Goal: Communication & Community: Connect with others

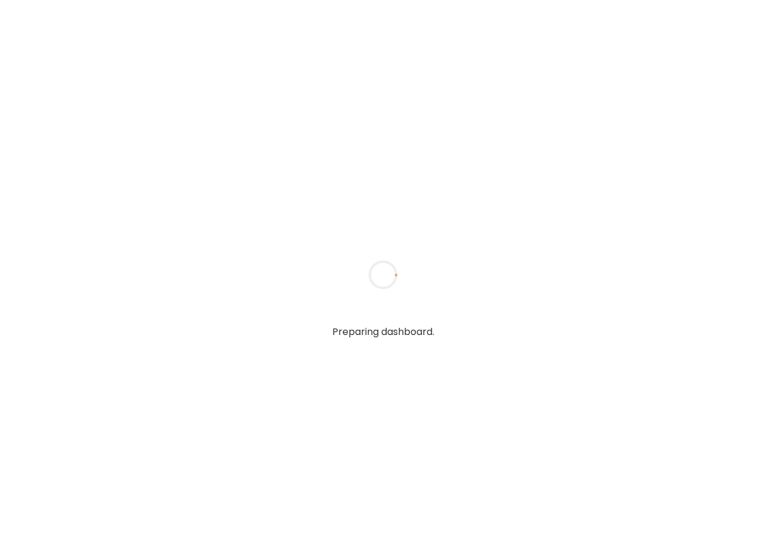
type textarea "**********"
type input "**********"
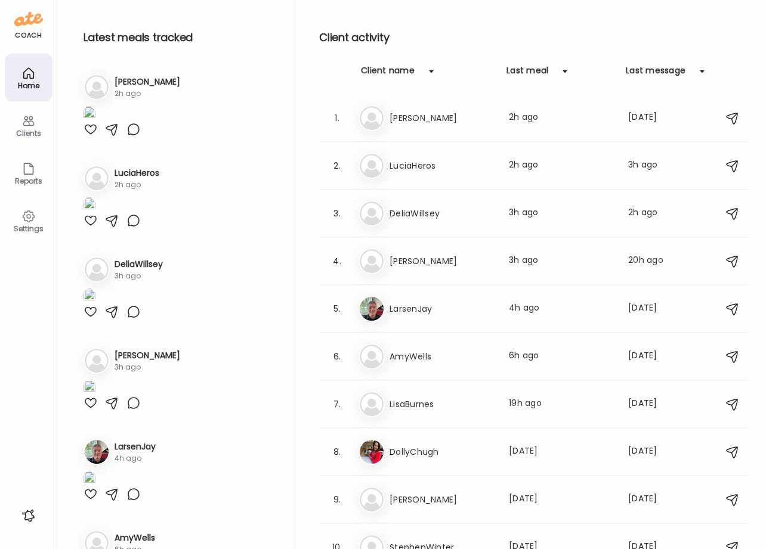
type input "**********"
click at [89, 137] on div at bounding box center [90, 129] width 14 height 14
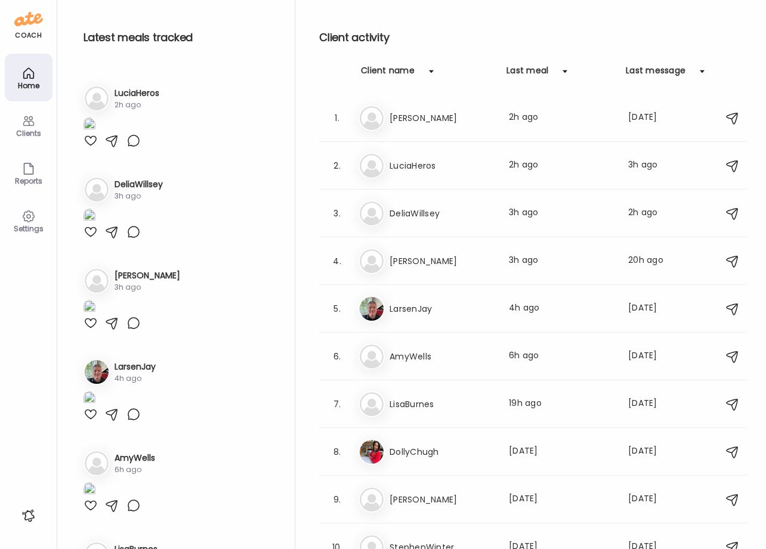
scroll to position [90, 0]
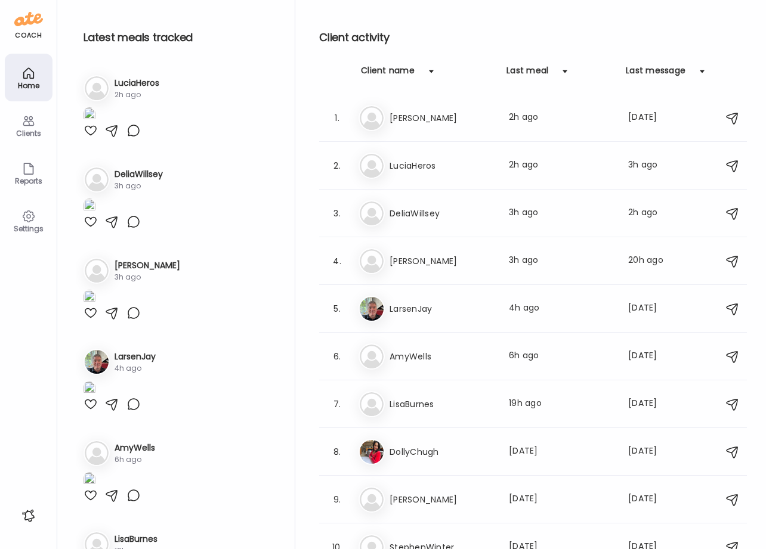
click at [95, 123] on img at bounding box center [89, 115] width 12 height 16
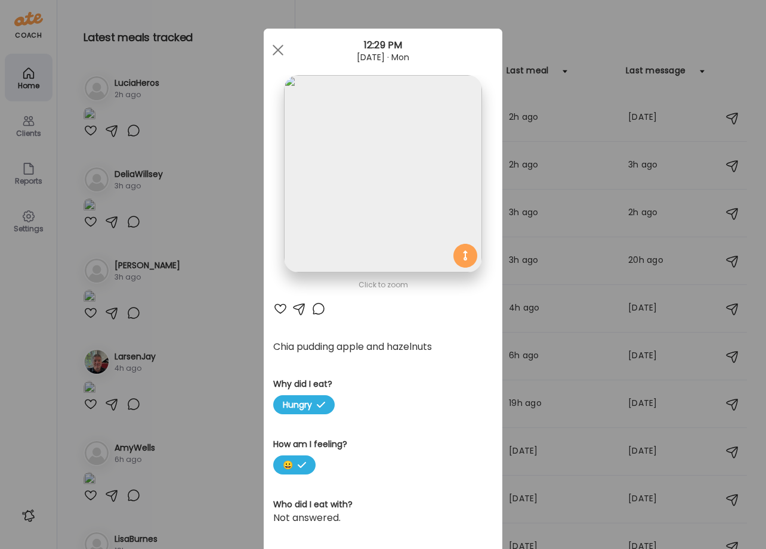
click at [278, 313] on div at bounding box center [280, 309] width 14 height 14
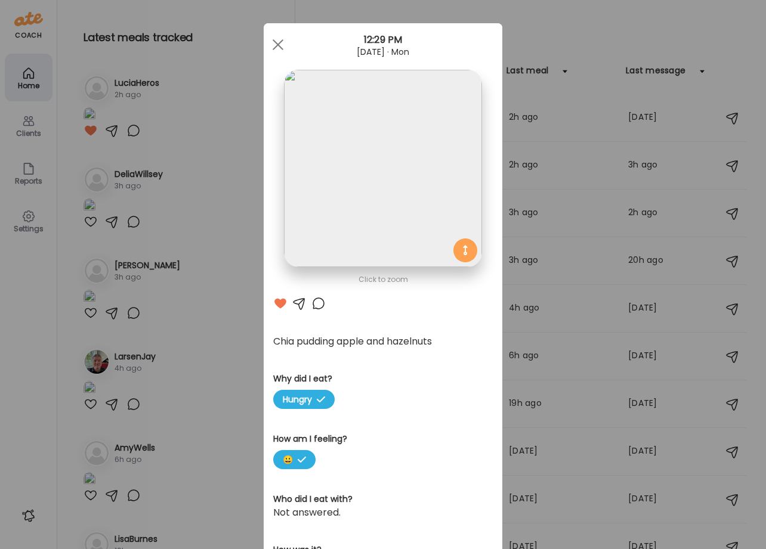
scroll to position [7, 0]
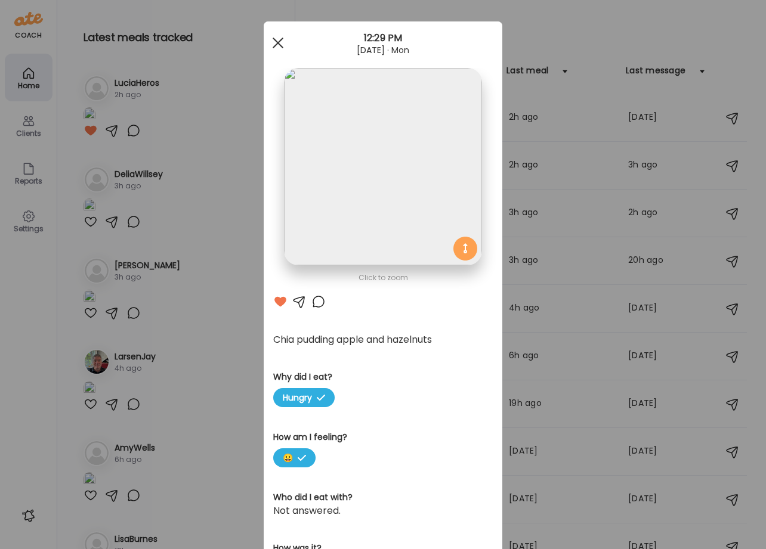
click at [273, 43] on span at bounding box center [277, 43] width 11 height 11
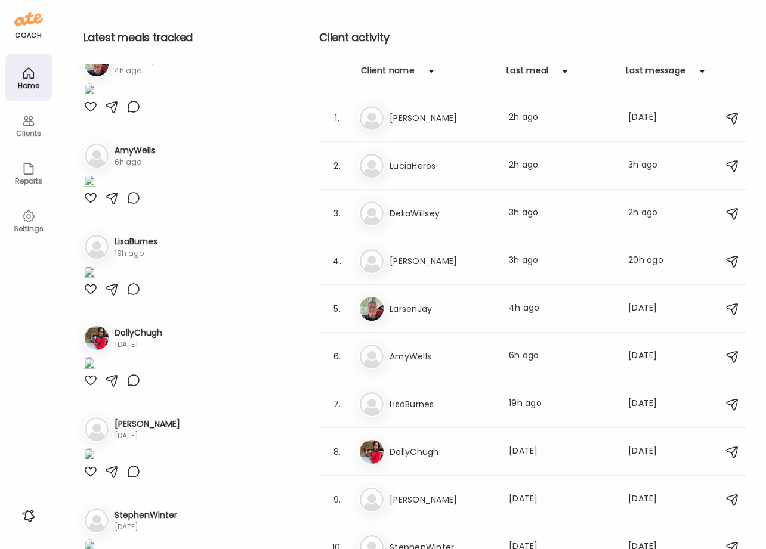
scroll to position [396, 0]
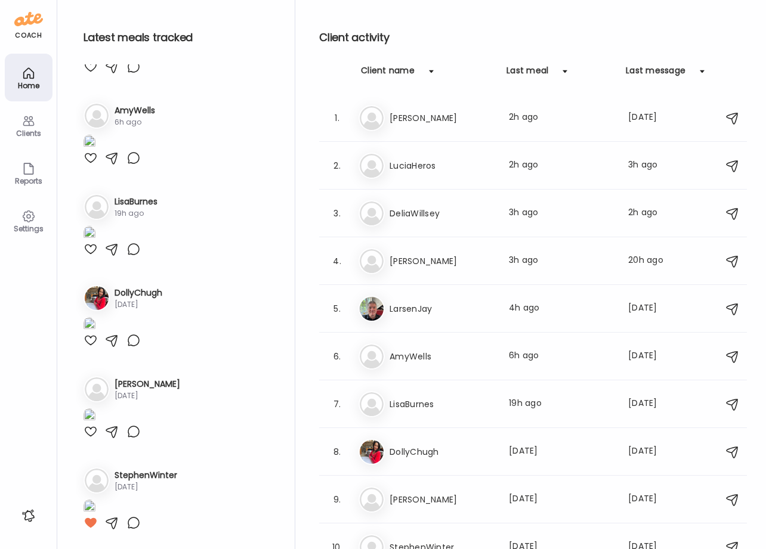
scroll to position [602, 0]
click at [92, 74] on div at bounding box center [90, 67] width 14 height 14
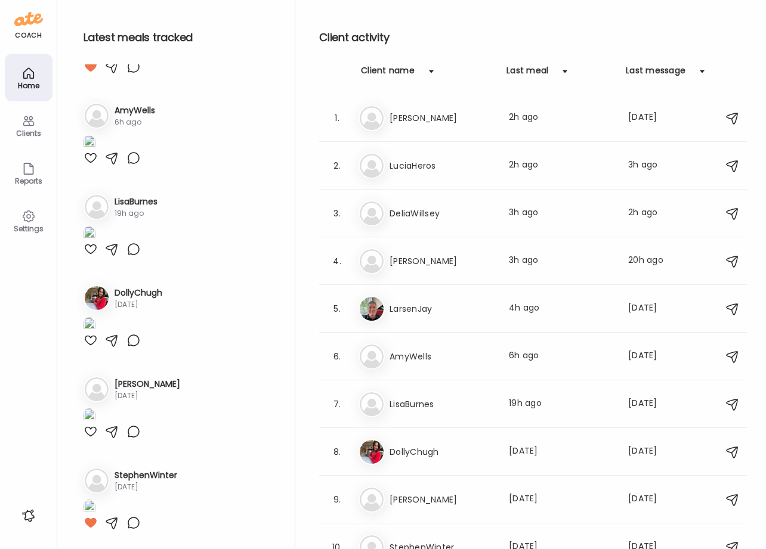
click at [93, 165] on div at bounding box center [90, 158] width 14 height 14
click at [95, 242] on img at bounding box center [89, 234] width 12 height 16
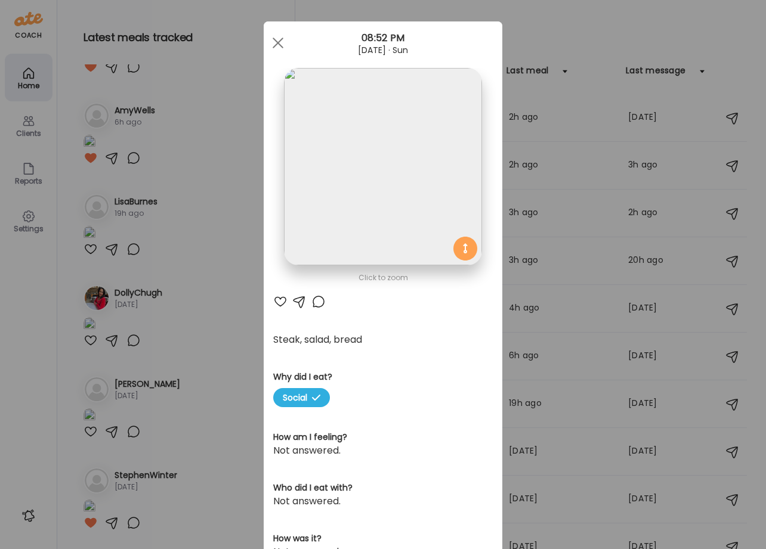
click at [275, 305] on div at bounding box center [280, 302] width 14 height 14
click at [138, 423] on div "Ate Coach Dashboard Wahoo! It’s official Take a moment to set up your Coach Pro…" at bounding box center [383, 274] width 766 height 549
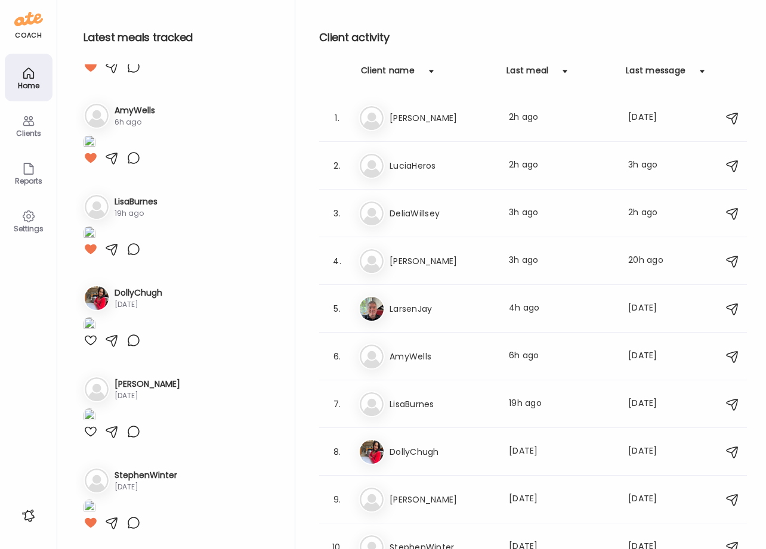
scroll to position [2065, 0]
click at [24, 127] on icon at bounding box center [28, 121] width 14 height 14
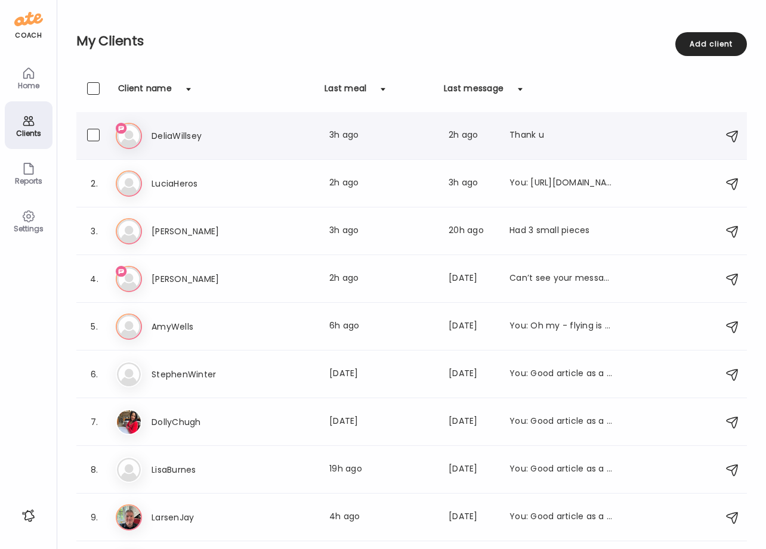
click at [185, 137] on h3 "DeliaWillsey" at bounding box center [203, 136] width 105 height 14
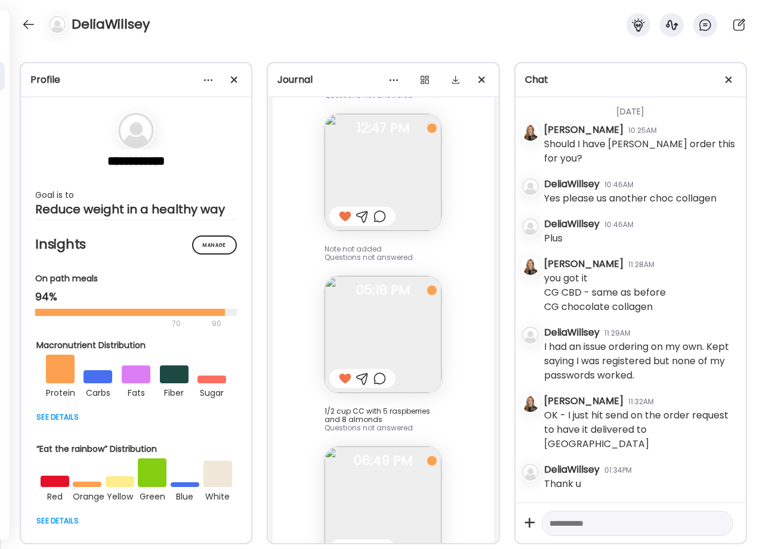
scroll to position [14303, 0]
click at [28, 23] on div at bounding box center [28, 24] width 19 height 19
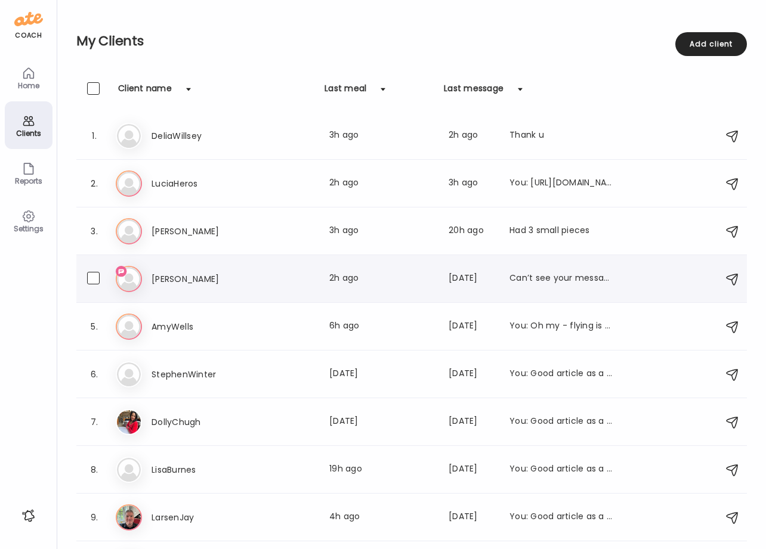
click at [171, 278] on h3 "[PERSON_NAME]" at bounding box center [203, 279] width 105 height 14
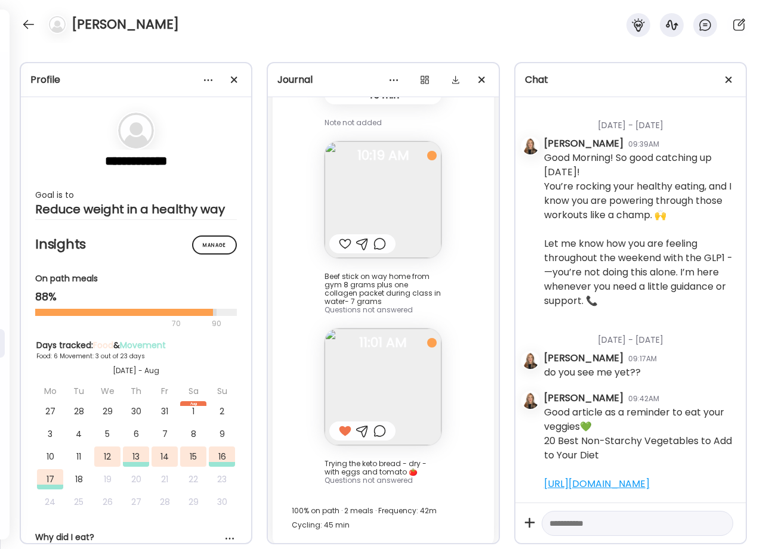
scroll to position [391, 0]
click at [339, 237] on div at bounding box center [345, 244] width 13 height 14
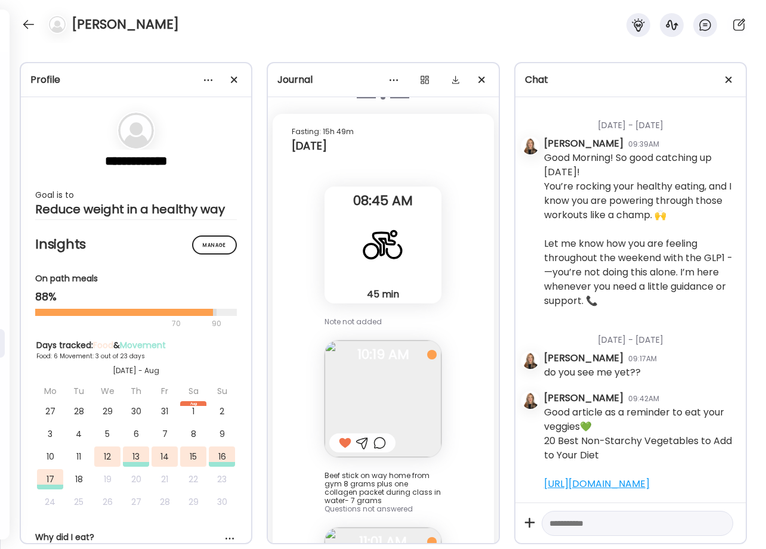
scroll to position [4903, 0]
